Goal: Information Seeking & Learning: Get advice/opinions

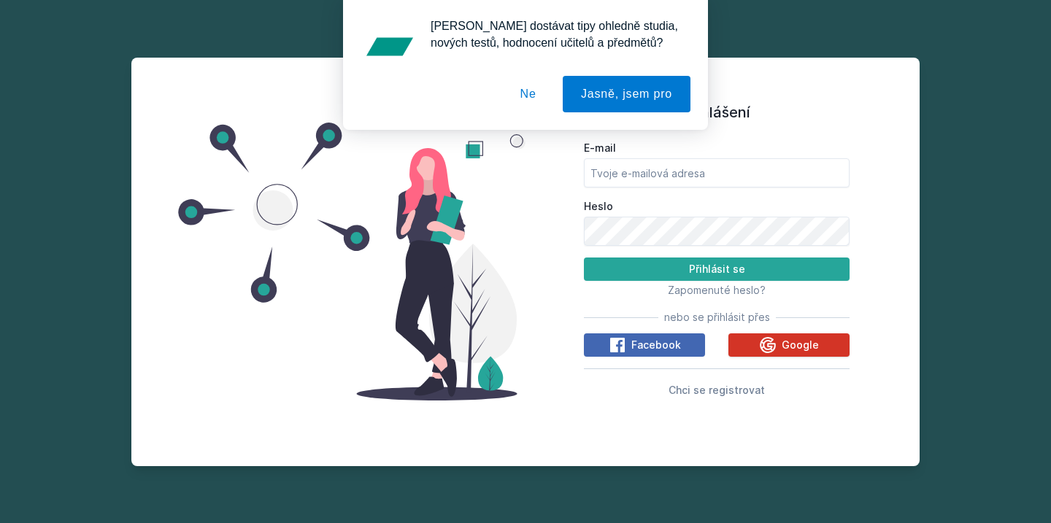
click at [772, 346] on icon at bounding box center [768, 345] width 18 height 18
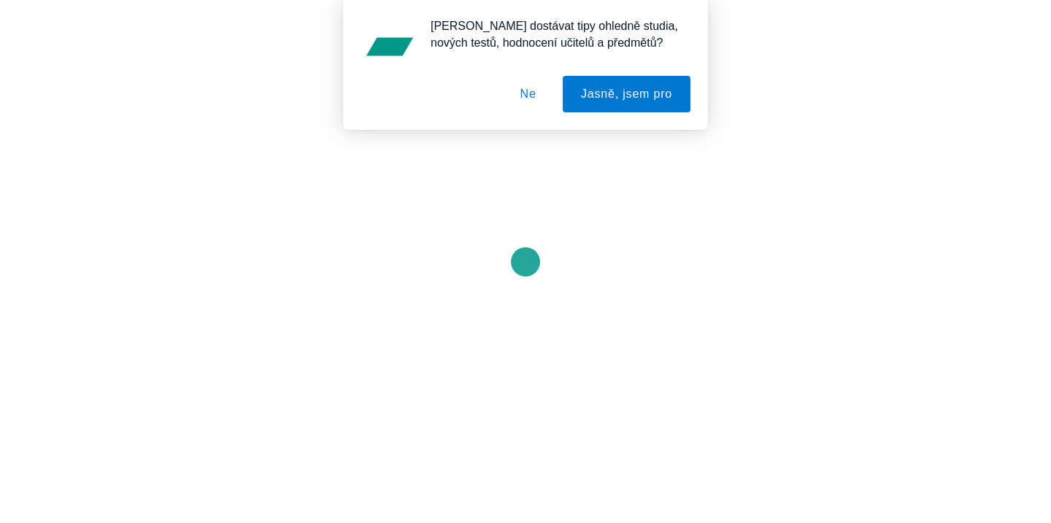
click at [531, 96] on button "Ne" at bounding box center [528, 94] width 53 height 36
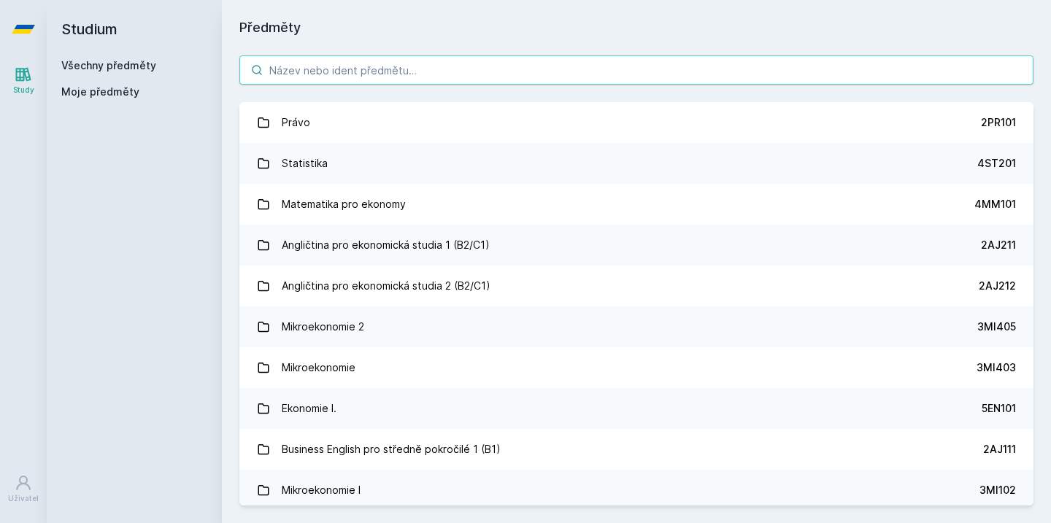
click at [528, 71] on input "search" at bounding box center [636, 69] width 794 height 29
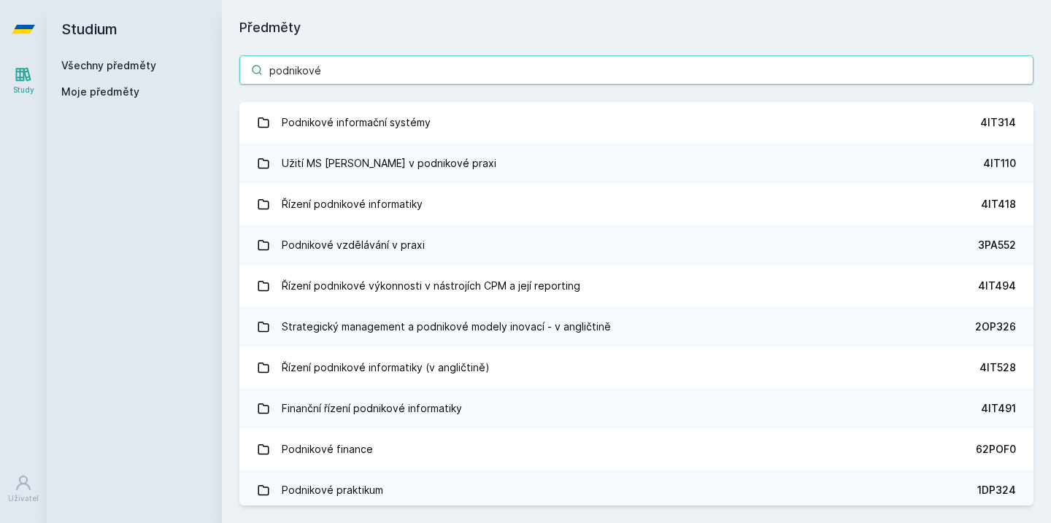
type input "podnikové"
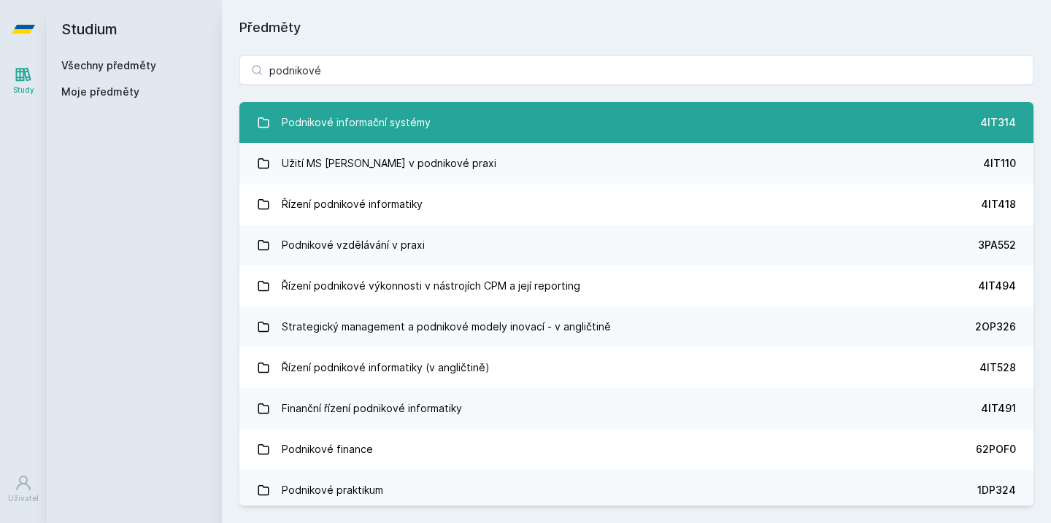
drag, startPoint x: 528, startPoint y: 71, endPoint x: 547, endPoint y: 127, distance: 59.3
click at [547, 127] on link "Podnikové informační systémy 4IT314" at bounding box center [636, 122] width 794 height 41
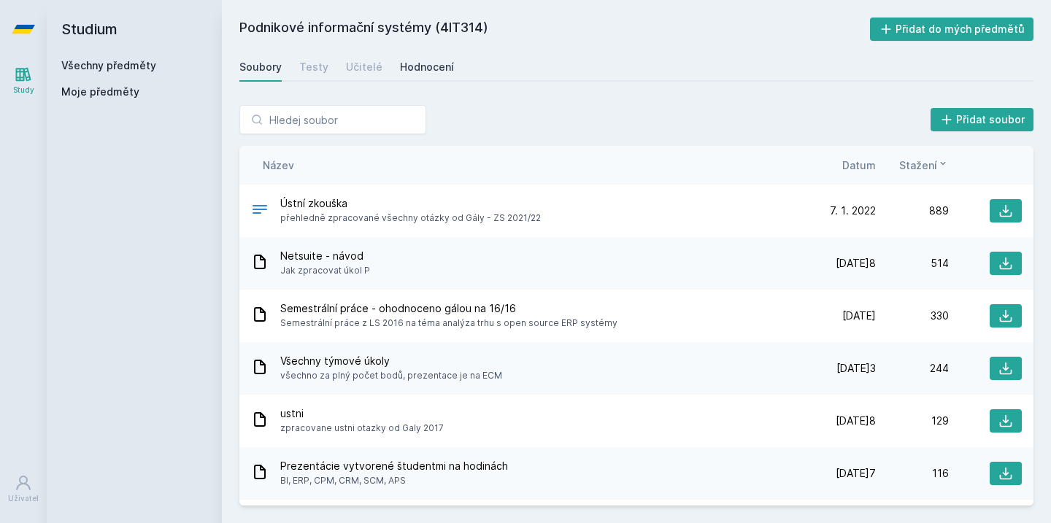
click at [417, 74] on div "Hodnocení" at bounding box center [427, 67] width 54 height 15
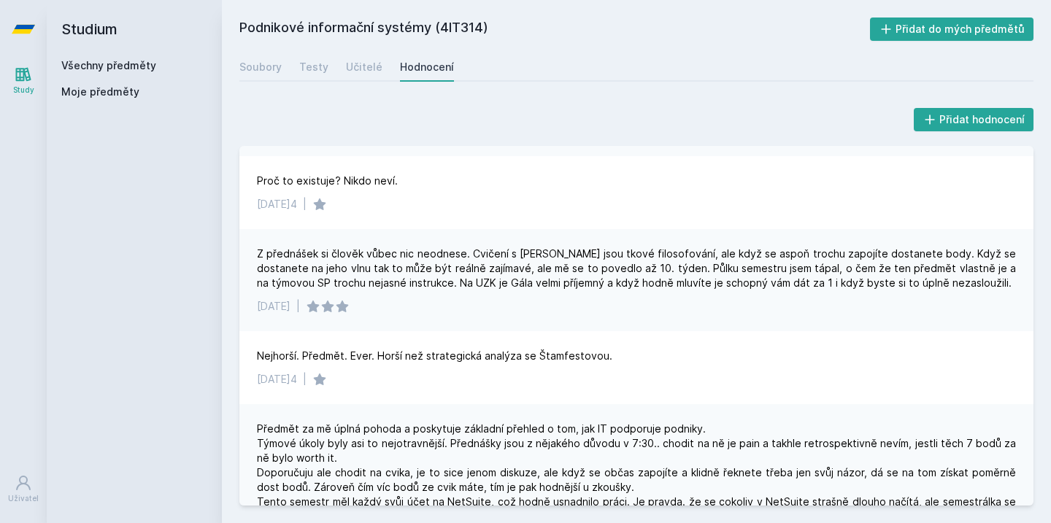
scroll to position [437, 0]
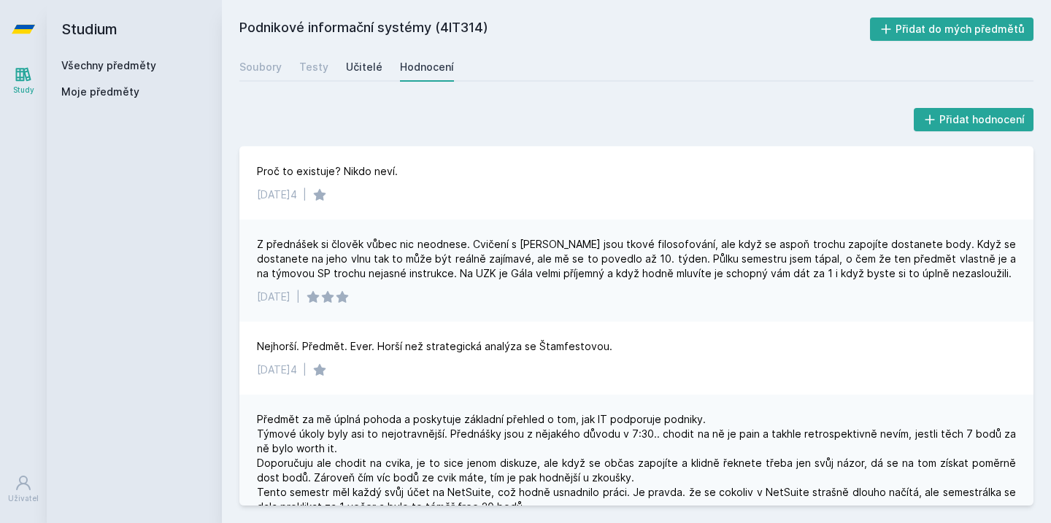
click at [366, 72] on div "Učitelé" at bounding box center [364, 67] width 36 height 15
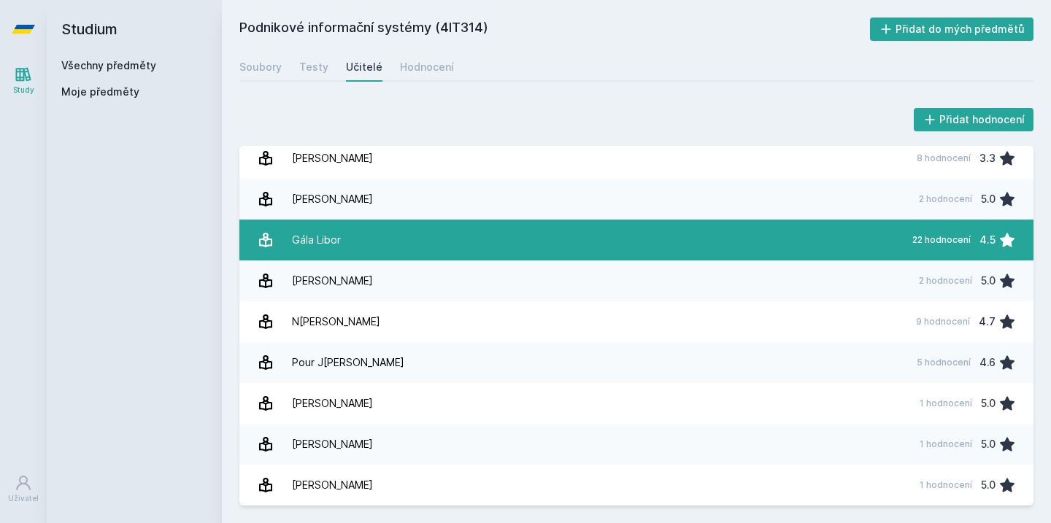
scroll to position [8, 0]
click at [334, 221] on link "Gála Libor 22 hodnocení 4.5" at bounding box center [636, 240] width 794 height 41
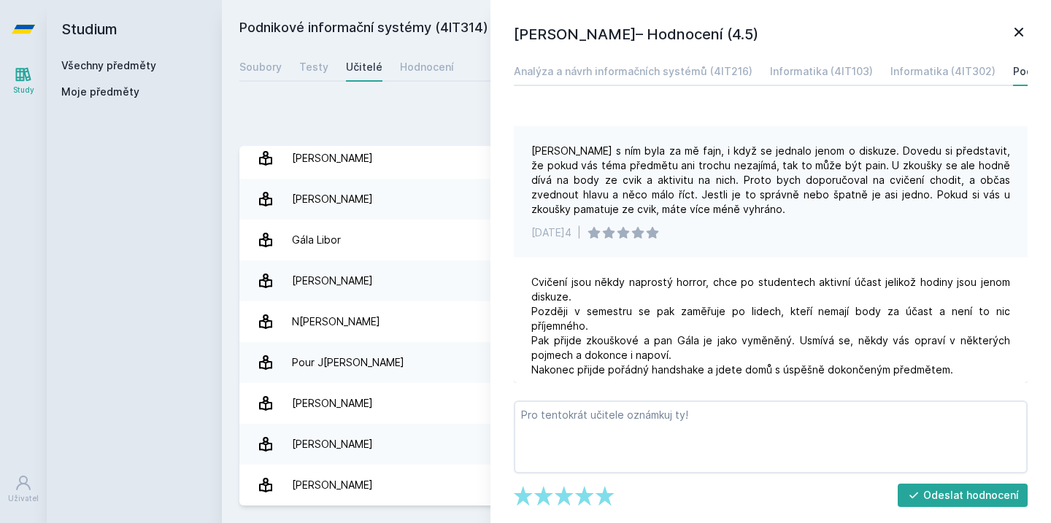
scroll to position [124, 0]
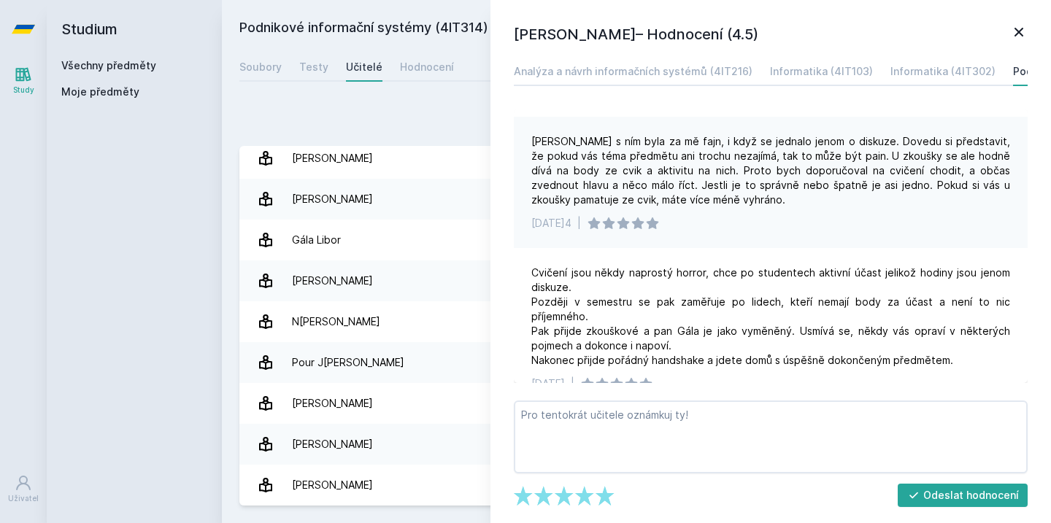
click at [437, 128] on div "Přidat hodnocení" at bounding box center [636, 119] width 794 height 29
click at [1015, 29] on icon at bounding box center [1018, 32] width 9 height 9
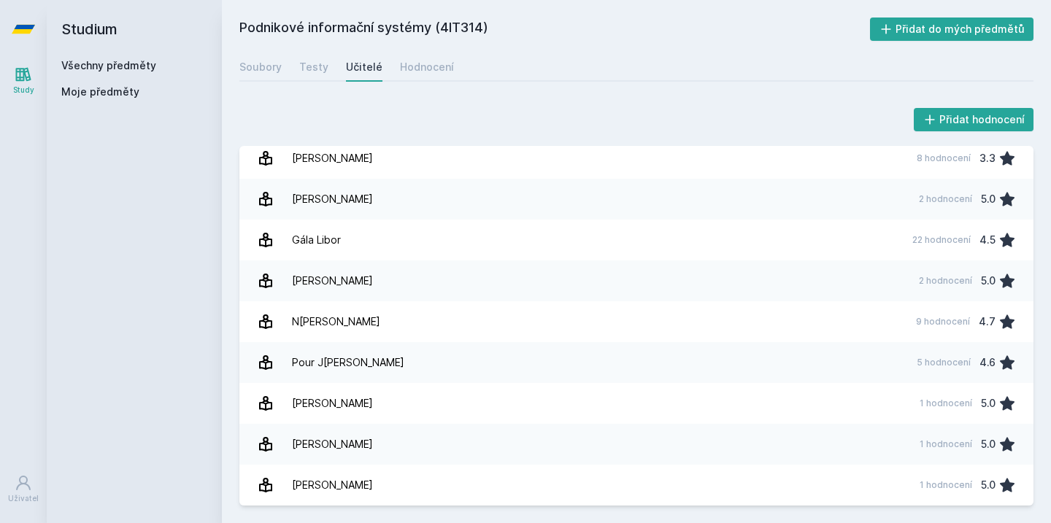
click at [781, 82] on div "Podnikové informační systémy (4IT314) Přidat do mých předmětů Soubory Testy Uči…" at bounding box center [636, 262] width 794 height 488
